Goal: Check status: Check status

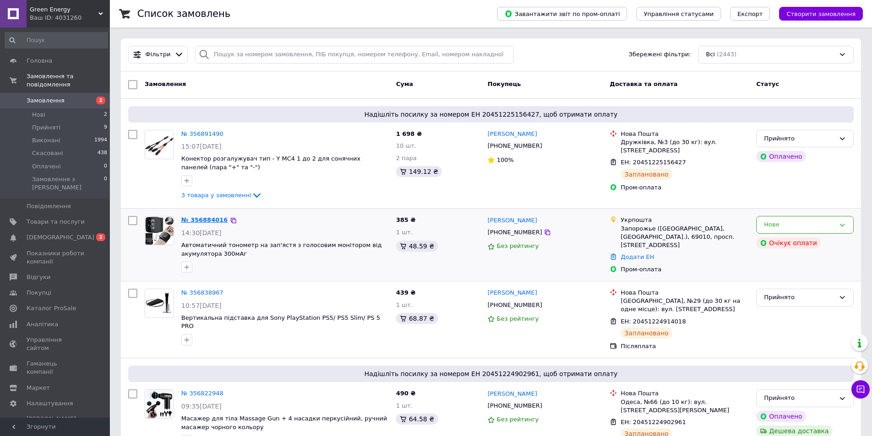
click at [199, 222] on link "№ 356884016" at bounding box center [204, 220] width 47 height 7
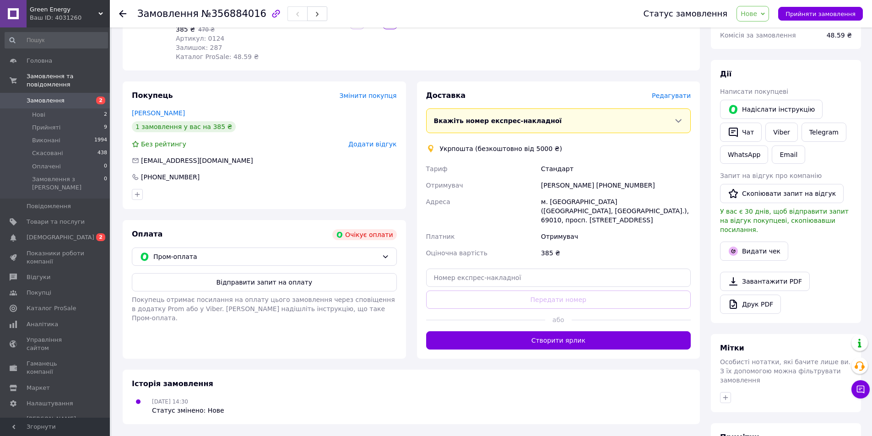
scroll to position [137, 0]
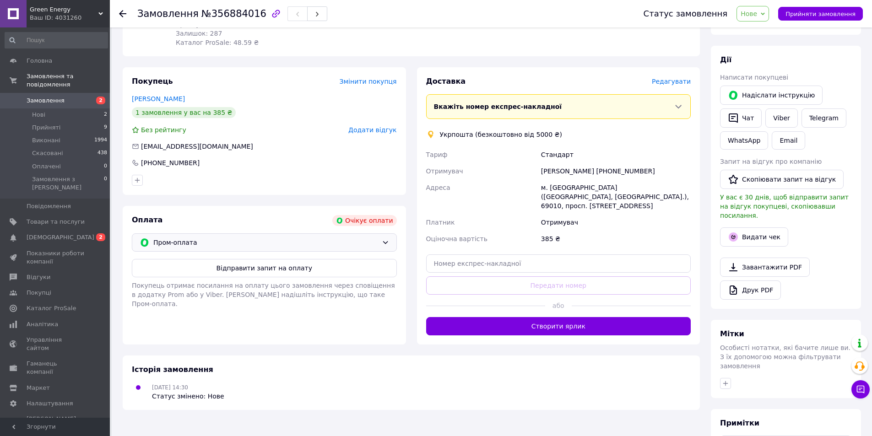
click at [385, 241] on icon at bounding box center [385, 242] width 7 height 7
click at [220, 275] on span "Післяплата" at bounding box center [271, 279] width 236 height 9
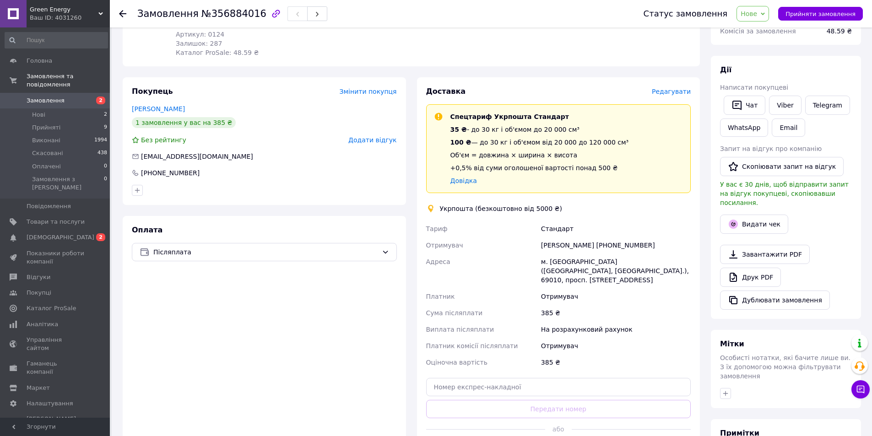
scroll to position [229, 0]
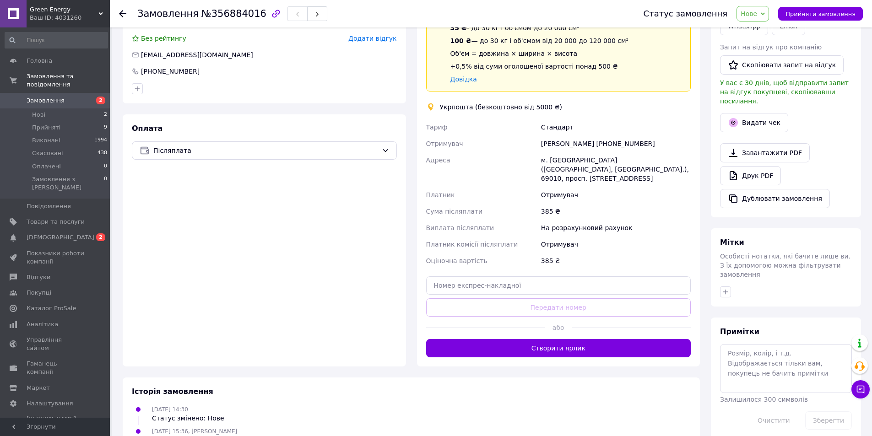
click at [78, 97] on span "Замовлення" at bounding box center [56, 101] width 58 height 8
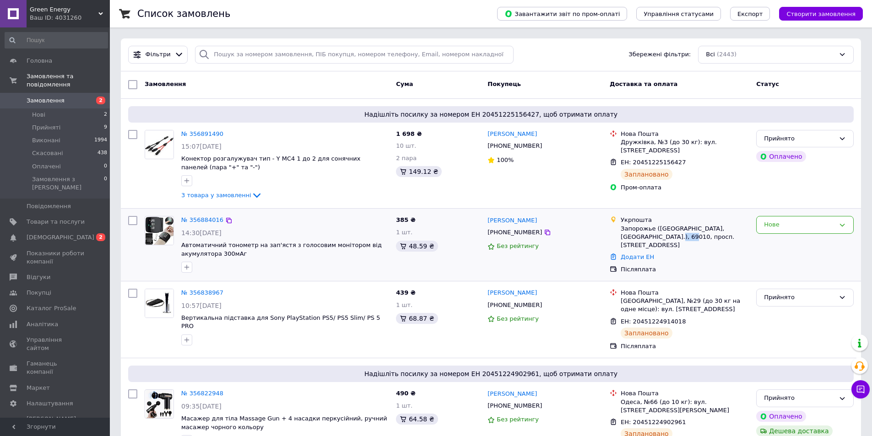
drag, startPoint x: 652, startPoint y: 236, endPoint x: 637, endPoint y: 236, distance: 15.6
click at [637, 236] on div "Запорожье ([GEOGRAPHIC_DATA], [GEOGRAPHIC_DATA].), 69010, просп. [STREET_ADDRES…" at bounding box center [685, 237] width 128 height 25
